Goal: Information Seeking & Learning: Learn about a topic

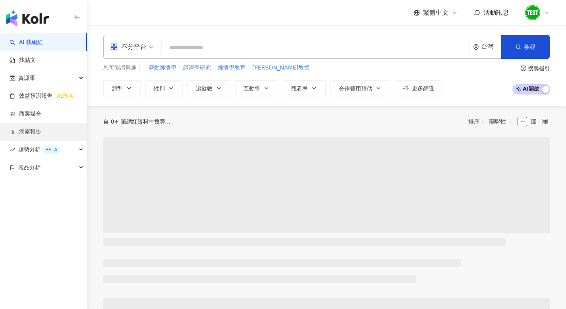
click at [41, 132] on link "洞察報告" at bounding box center [26, 132] width 32 height 8
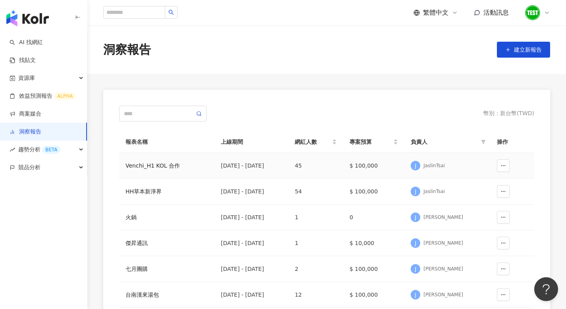
click at [166, 170] on div "Venchi_H1 KOL 合作" at bounding box center [166, 165] width 83 height 9
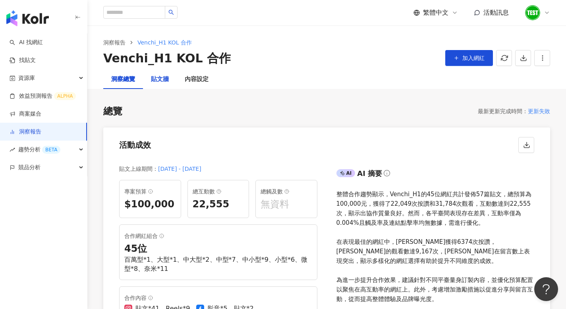
click at [162, 81] on div "貼文牆" at bounding box center [160, 80] width 18 height 10
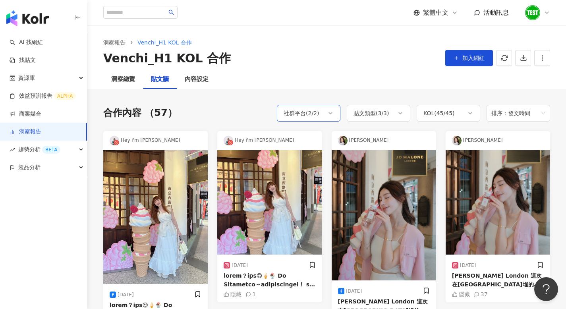
click at [307, 110] on div "社群平台 ( 2 / 2 )" at bounding box center [301, 113] width 36 height 10
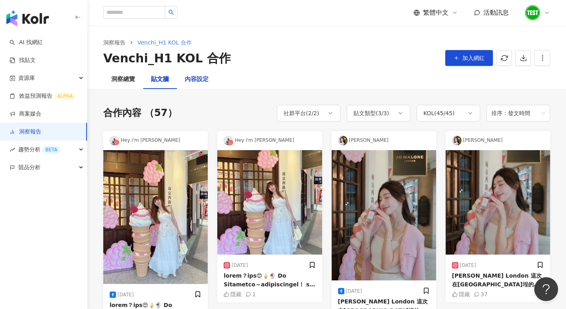
click at [197, 81] on div "內容設定" at bounding box center [197, 80] width 24 height 10
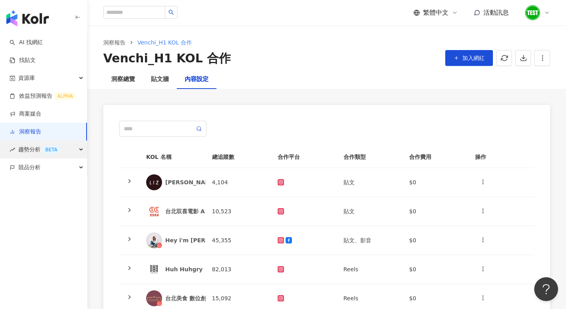
click at [27, 148] on span "趨勢分析 BETA" at bounding box center [39, 150] width 42 height 18
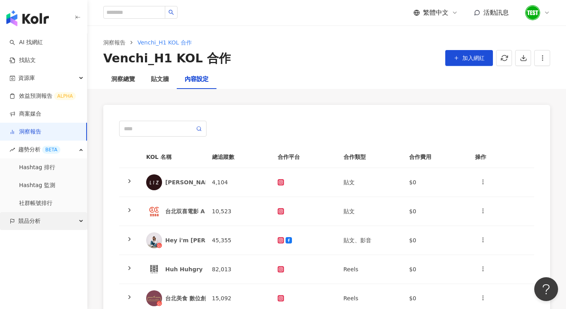
click at [30, 219] on span "競品分析" at bounding box center [29, 221] width 22 height 18
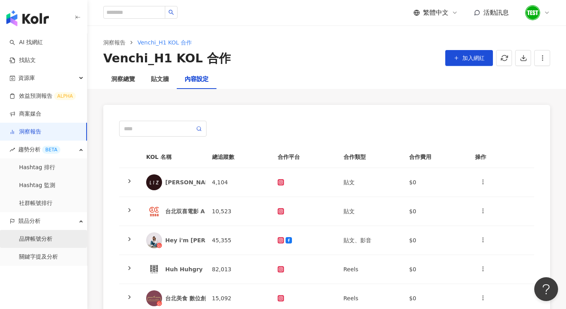
click at [32, 237] on link "品牌帳號分析" at bounding box center [35, 239] width 33 height 8
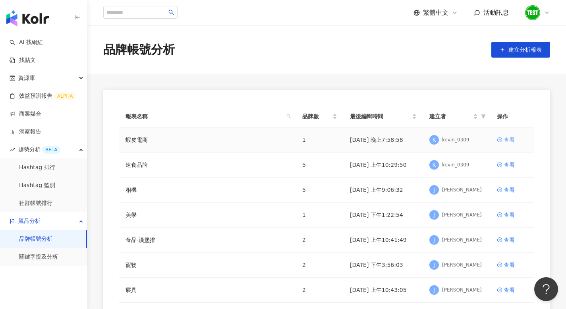
click at [502, 139] on link "查看" at bounding box center [512, 139] width 31 height 9
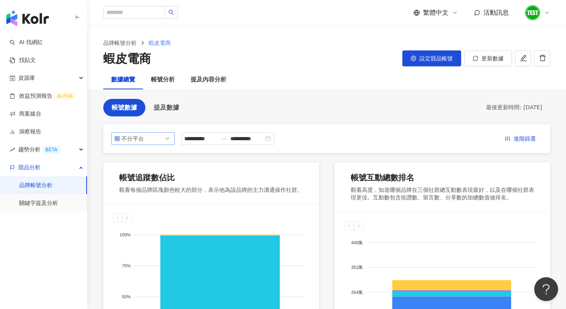
click at [156, 143] on span "不分平台" at bounding box center [142, 139] width 57 height 12
click at [48, 207] on link "關鍵字提及分析" at bounding box center [38, 203] width 39 height 8
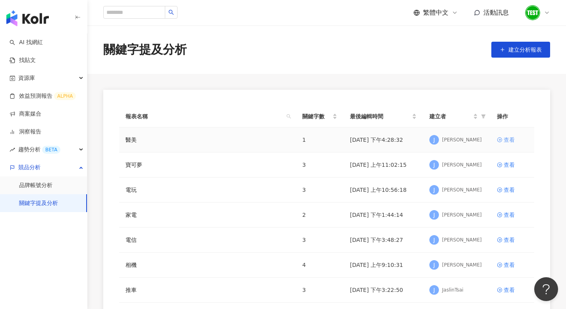
click at [504, 138] on div "查看" at bounding box center [508, 139] width 11 height 9
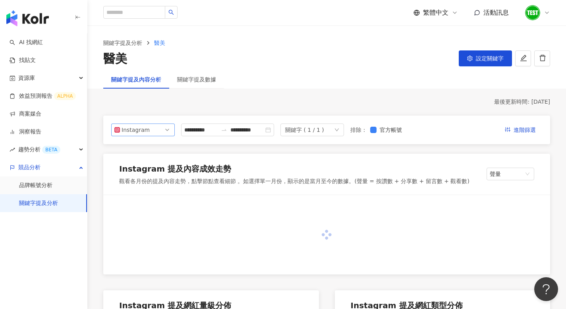
click at [139, 130] on div "Instagram" at bounding box center [134, 130] width 26 height 12
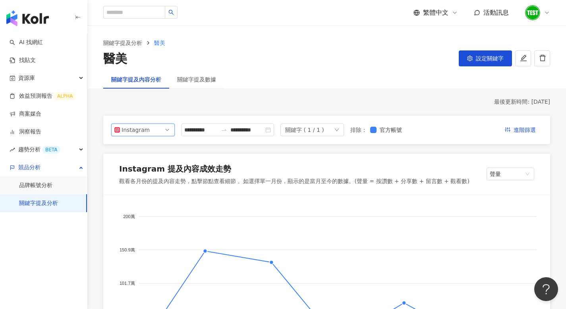
click at [29, 83] on span "資源庫" at bounding box center [26, 78] width 17 height 18
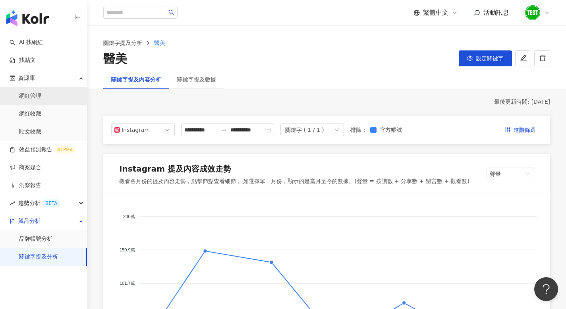
click at [34, 97] on link "網紅管理" at bounding box center [30, 96] width 22 height 8
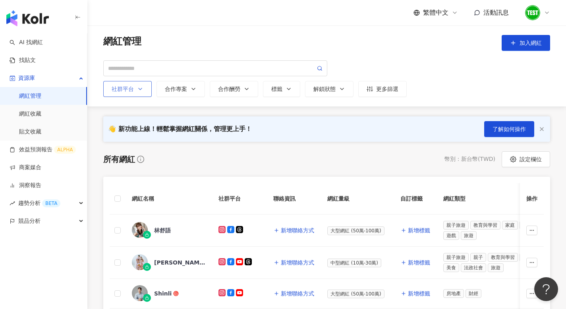
click at [143, 91] on button "社群平台" at bounding box center [127, 89] width 48 height 16
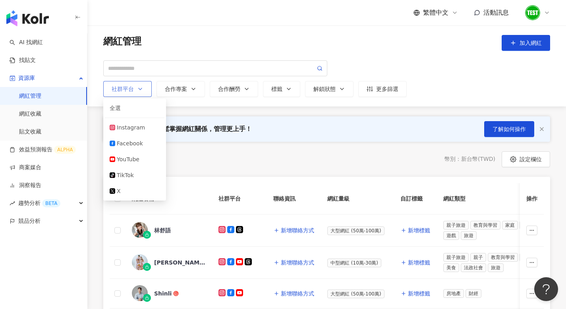
click at [143, 91] on button "社群平台" at bounding box center [127, 89] width 48 height 16
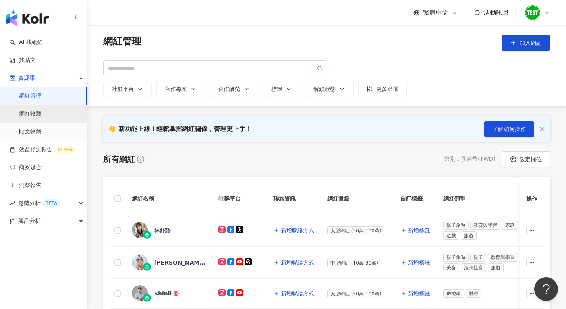
click at [41, 118] on link "網紅收藏" at bounding box center [30, 114] width 22 height 8
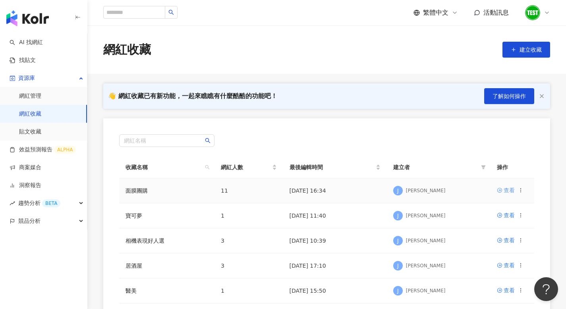
click at [508, 191] on div "查看" at bounding box center [508, 190] width 11 height 9
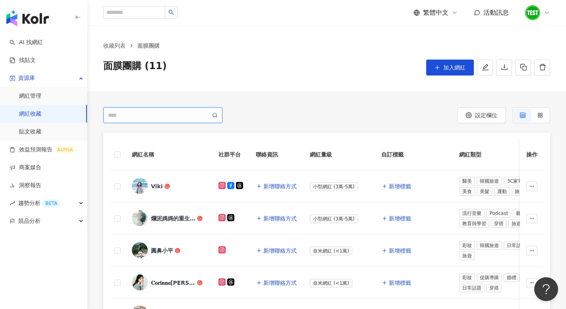
click at [181, 118] on input "search" at bounding box center [159, 115] width 102 height 9
click at [41, 136] on link "貼文收藏" at bounding box center [30, 132] width 22 height 8
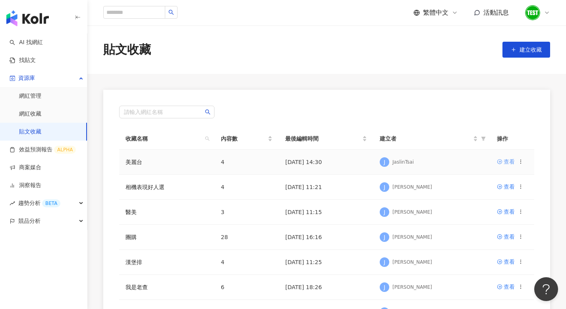
click at [506, 160] on div "查看" at bounding box center [508, 161] width 11 height 9
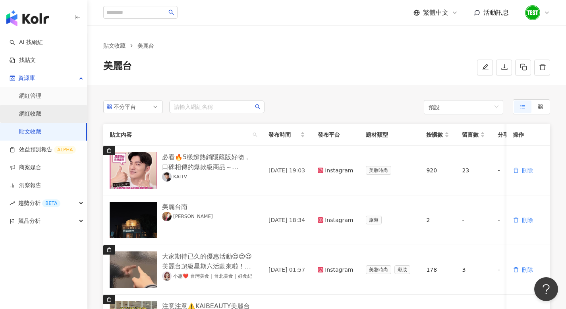
click at [41, 112] on link "網紅收藏" at bounding box center [30, 114] width 22 height 8
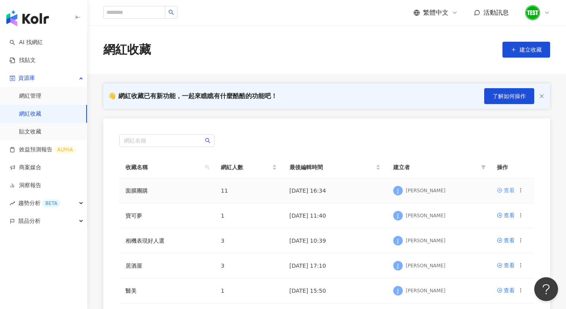
click at [507, 189] on div "查看" at bounding box center [508, 190] width 11 height 9
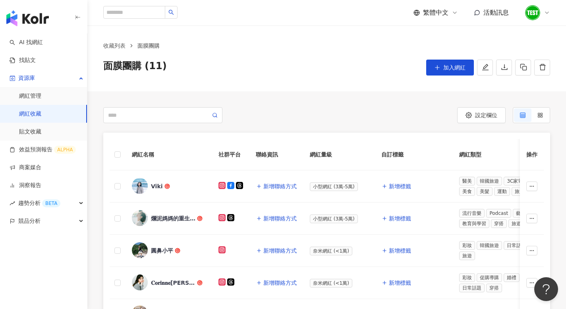
click at [470, 120] on button "設定欄位" at bounding box center [481, 115] width 48 height 16
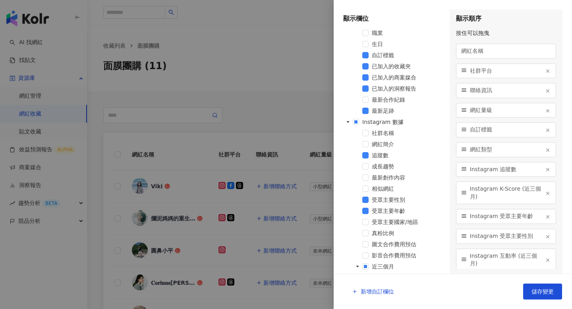
scroll to position [61, 0]
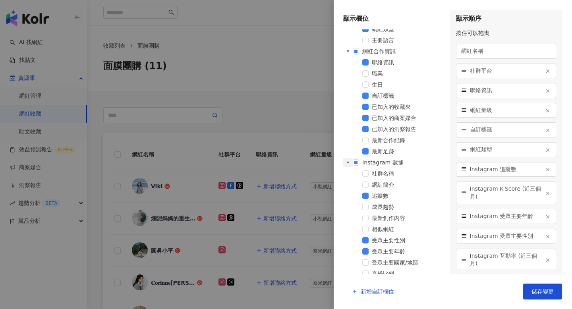
click at [348, 163] on icon "caret-down" at bounding box center [348, 162] width 4 height 4
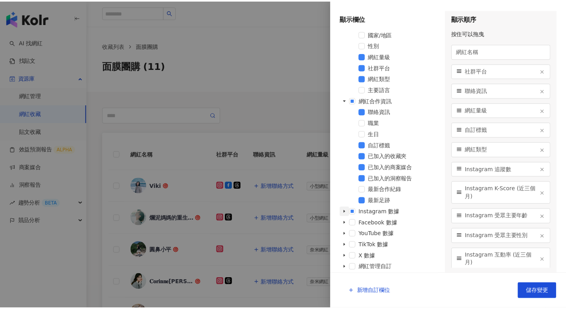
scroll to position [12, 0]
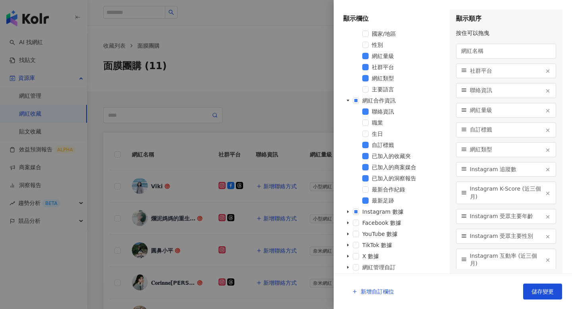
click at [295, 57] on div at bounding box center [286, 154] width 572 height 309
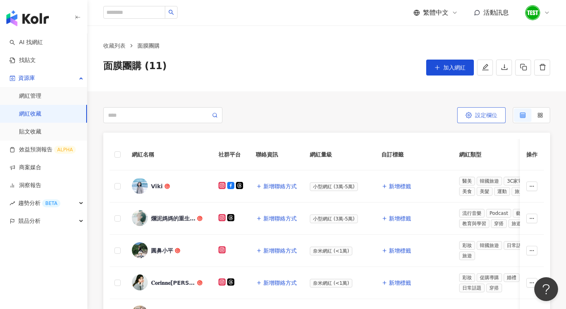
click at [484, 116] on span "設定欄位" at bounding box center [486, 115] width 22 height 6
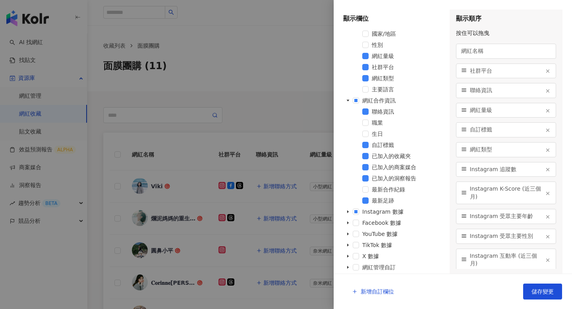
click at [234, 79] on div at bounding box center [286, 154] width 572 height 309
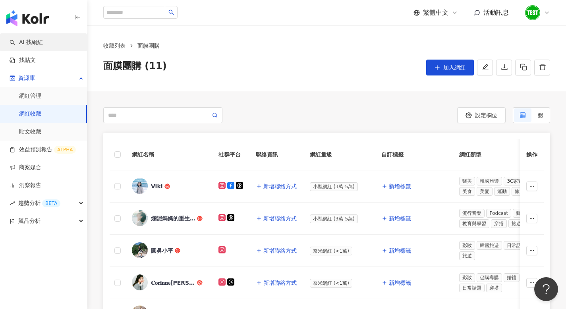
click at [31, 44] on link "AI 找網紅" at bounding box center [26, 43] width 33 height 8
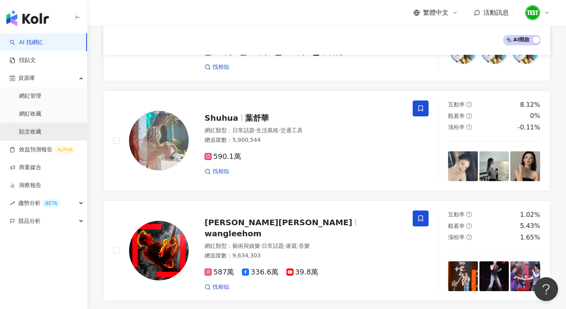
scroll to position [600, 0]
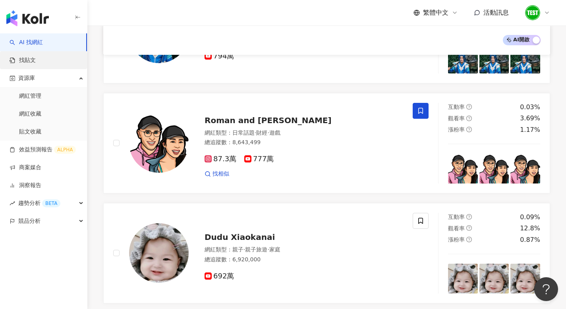
click at [23, 61] on link "找貼文" at bounding box center [23, 60] width 26 height 8
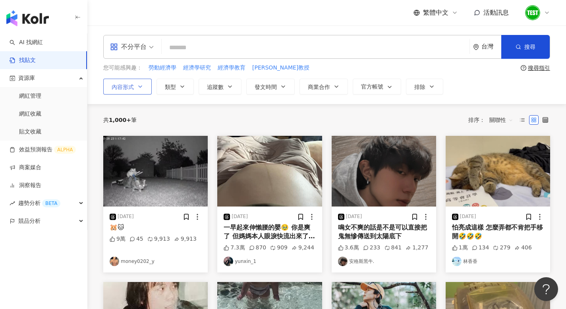
click at [121, 87] on span "內容形式" at bounding box center [123, 87] width 22 height 6
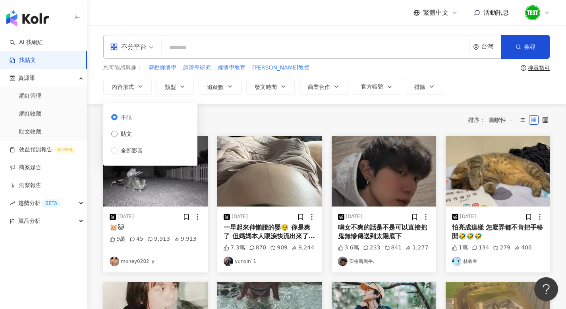
click at [124, 133] on span "貼文" at bounding box center [126, 133] width 17 height 9
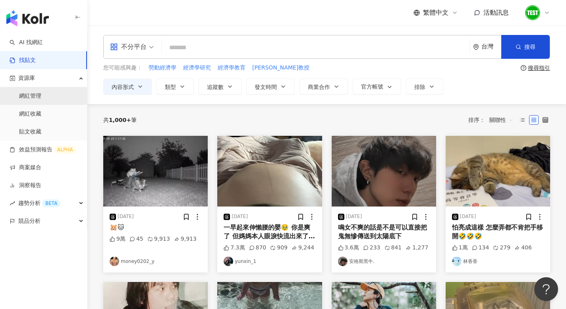
click at [41, 97] on link "網紅管理" at bounding box center [30, 96] width 22 height 8
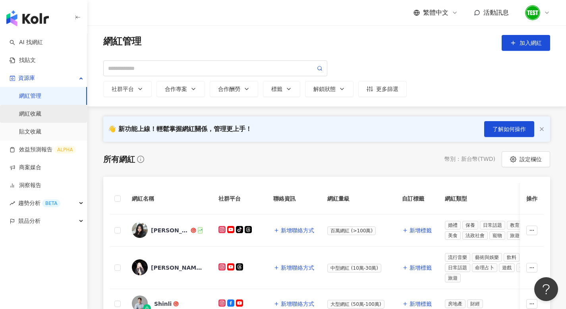
click at [41, 118] on link "網紅收藏" at bounding box center [30, 114] width 22 height 8
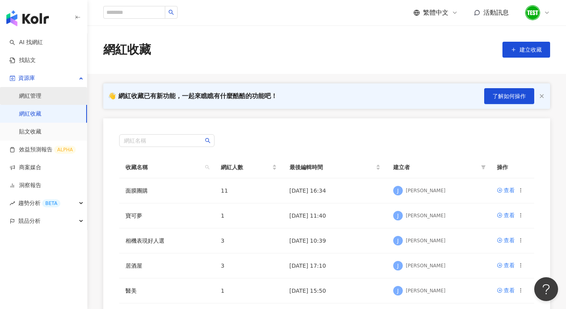
click at [41, 96] on link "網紅管理" at bounding box center [30, 96] width 22 height 8
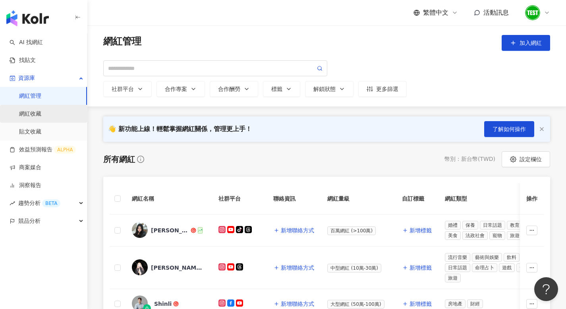
click at [41, 117] on link "網紅收藏" at bounding box center [30, 114] width 22 height 8
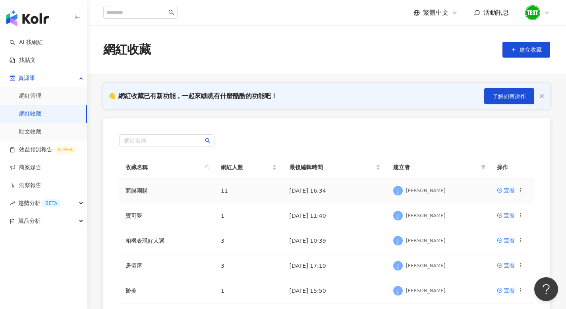
click at [168, 188] on td "面膜團購" at bounding box center [166, 190] width 95 height 25
click at [505, 187] on div "查看" at bounding box center [508, 190] width 11 height 9
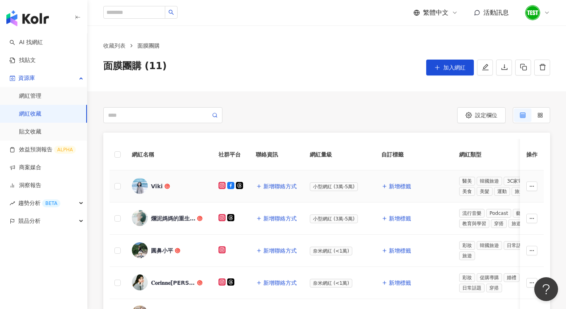
click at [147, 185] on img at bounding box center [140, 186] width 16 height 16
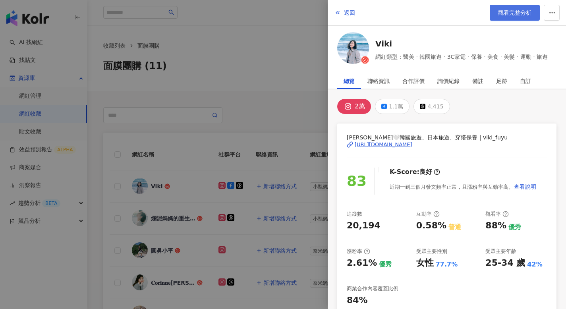
click at [517, 11] on span "觀看完整分析" at bounding box center [514, 13] width 33 height 6
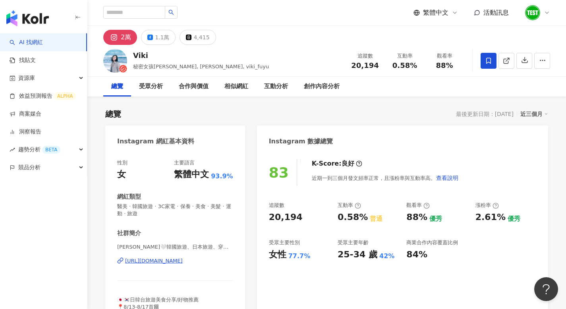
click at [445, 89] on div "總覽 受眾分析 合作與價值 相似網紅 互動分析 創作內容分析" at bounding box center [326, 87] width 447 height 20
click at [484, 60] on span at bounding box center [488, 61] width 16 height 16
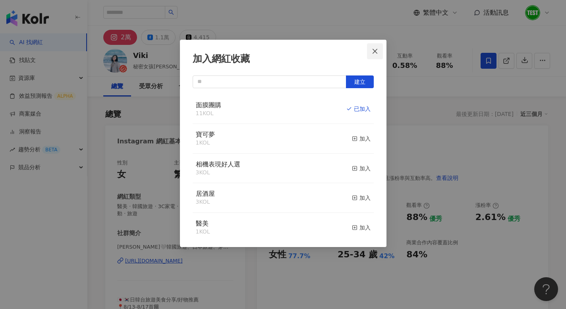
click at [374, 49] on icon "close" at bounding box center [375, 51] width 6 height 6
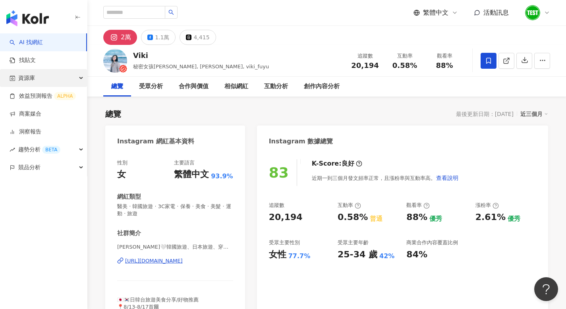
click at [69, 82] on div "資源庫" at bounding box center [43, 78] width 87 height 18
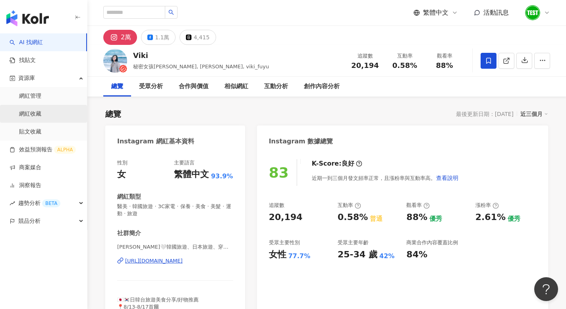
click at [40, 115] on link "網紅收藏" at bounding box center [30, 114] width 22 height 8
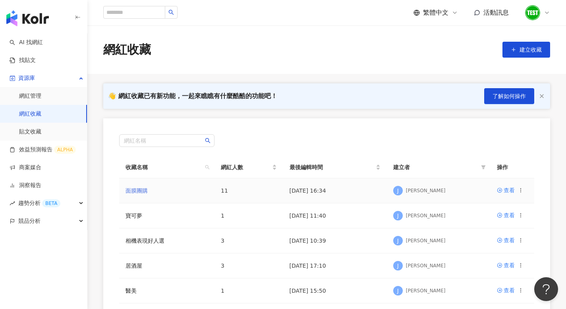
click at [138, 189] on link "面膜團購" at bounding box center [136, 190] width 22 height 6
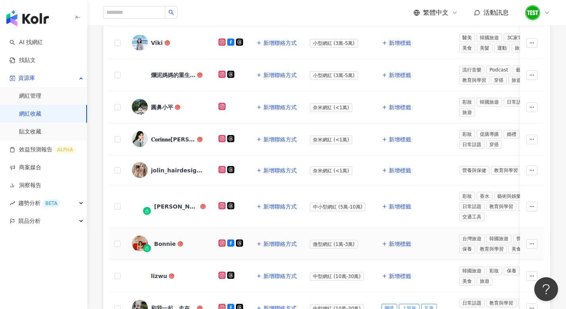
scroll to position [160, 0]
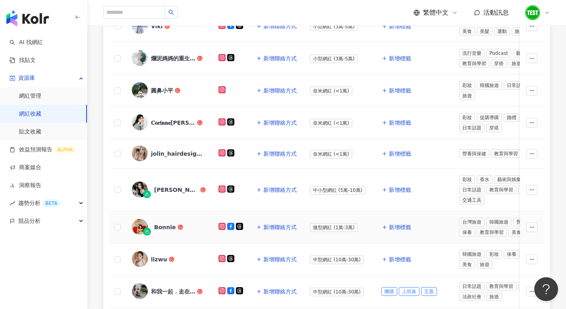
click at [167, 229] on div "Bonnie" at bounding box center [165, 227] width 22 height 8
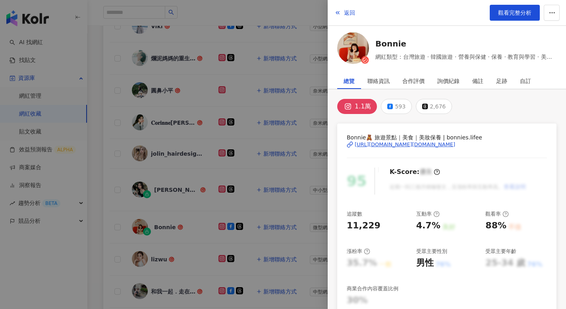
click at [362, 51] on img at bounding box center [353, 48] width 32 height 32
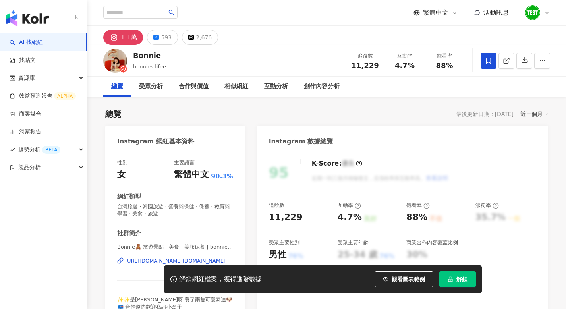
click at [114, 59] on img at bounding box center [115, 61] width 24 height 24
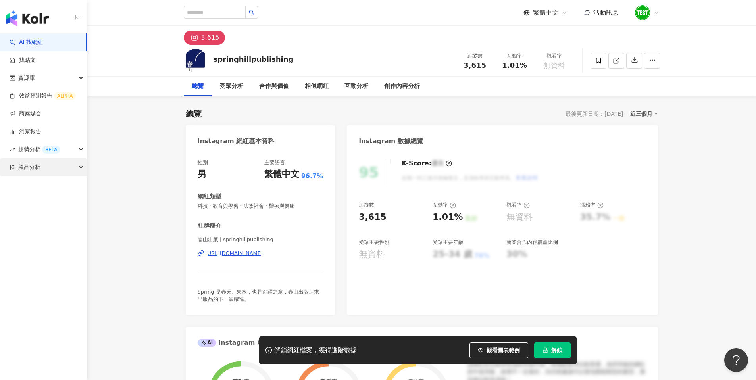
click at [19, 167] on span "競品分析" at bounding box center [29, 167] width 22 height 18
click at [23, 182] on link "品牌帳號分析" at bounding box center [35, 185] width 33 height 8
